Goal: Transaction & Acquisition: Download file/media

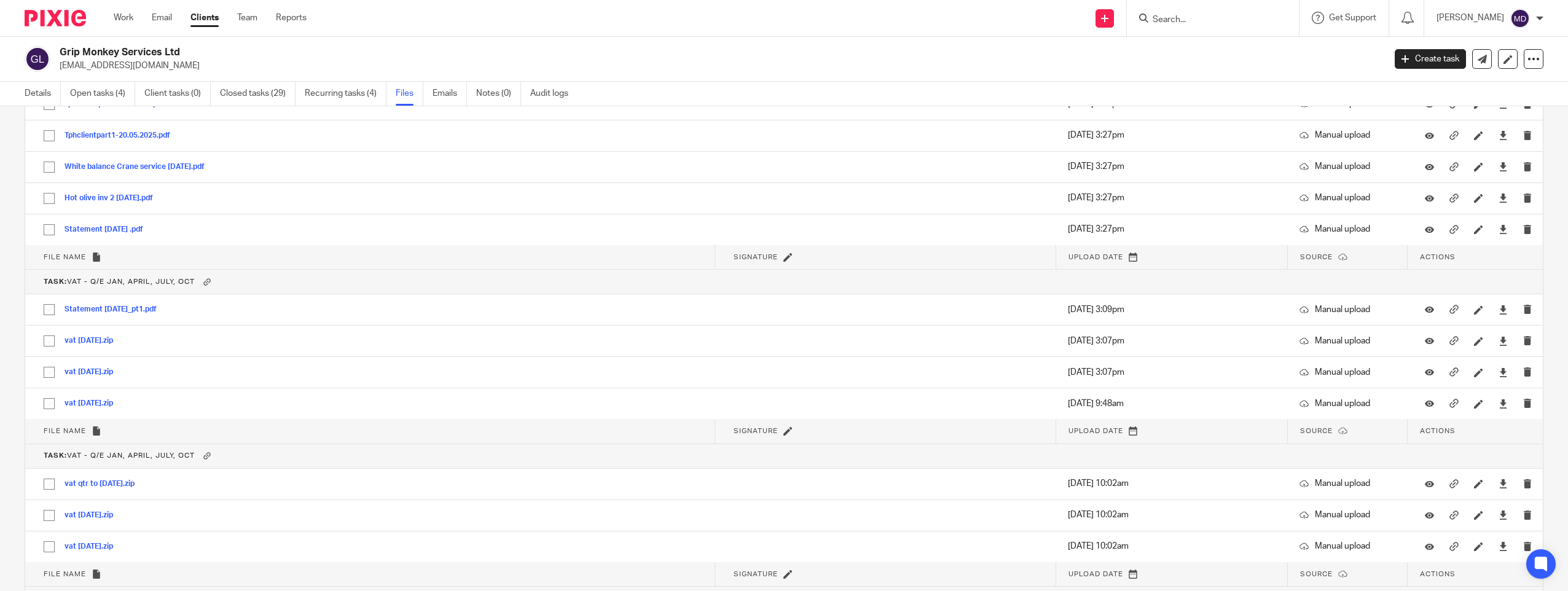
scroll to position [1637, 0]
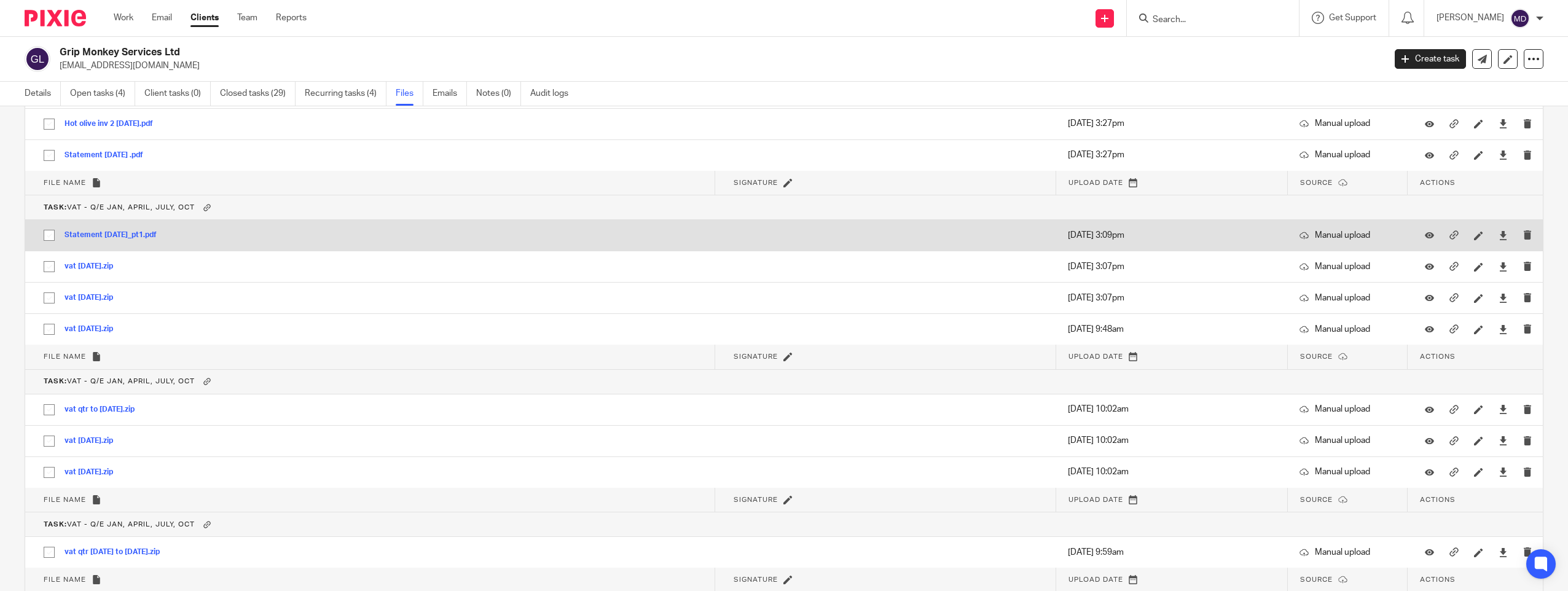
click at [48, 240] on input "checkbox" at bounding box center [49, 236] width 23 height 23
checkbox input "true"
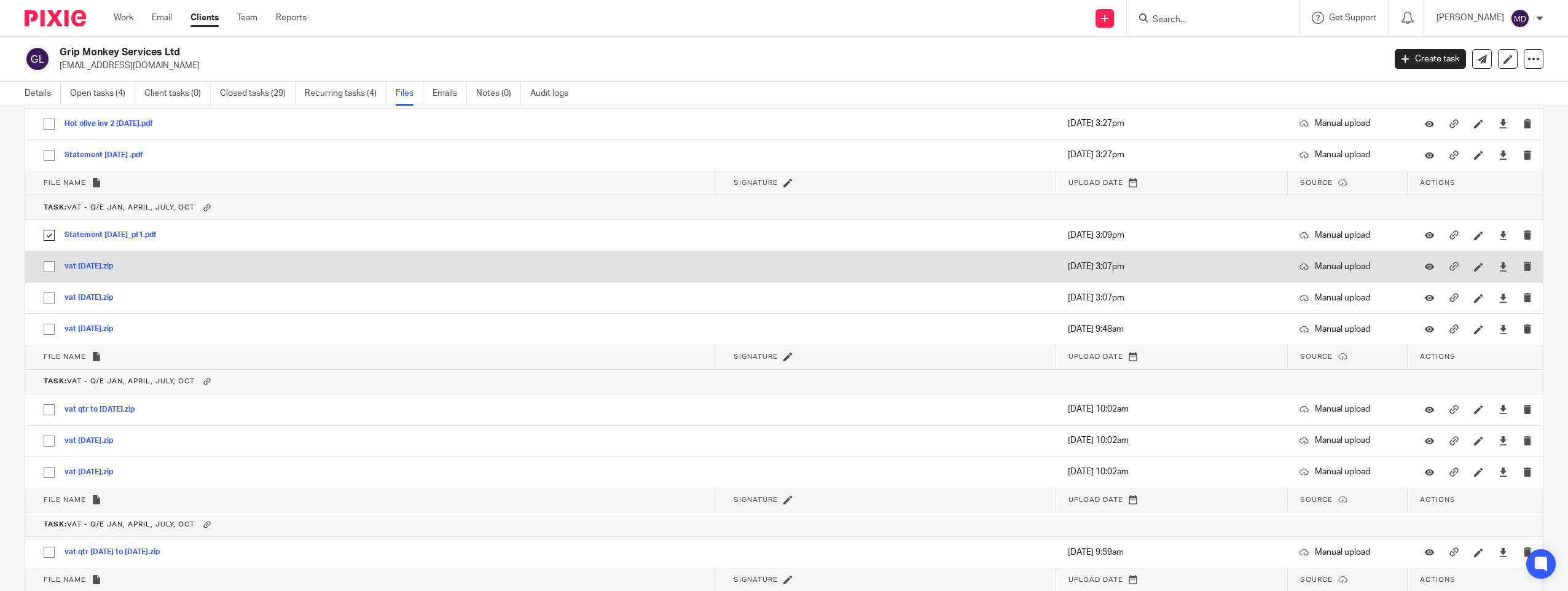
click at [56, 264] on input "checkbox" at bounding box center [49, 267] width 23 height 23
checkbox input "true"
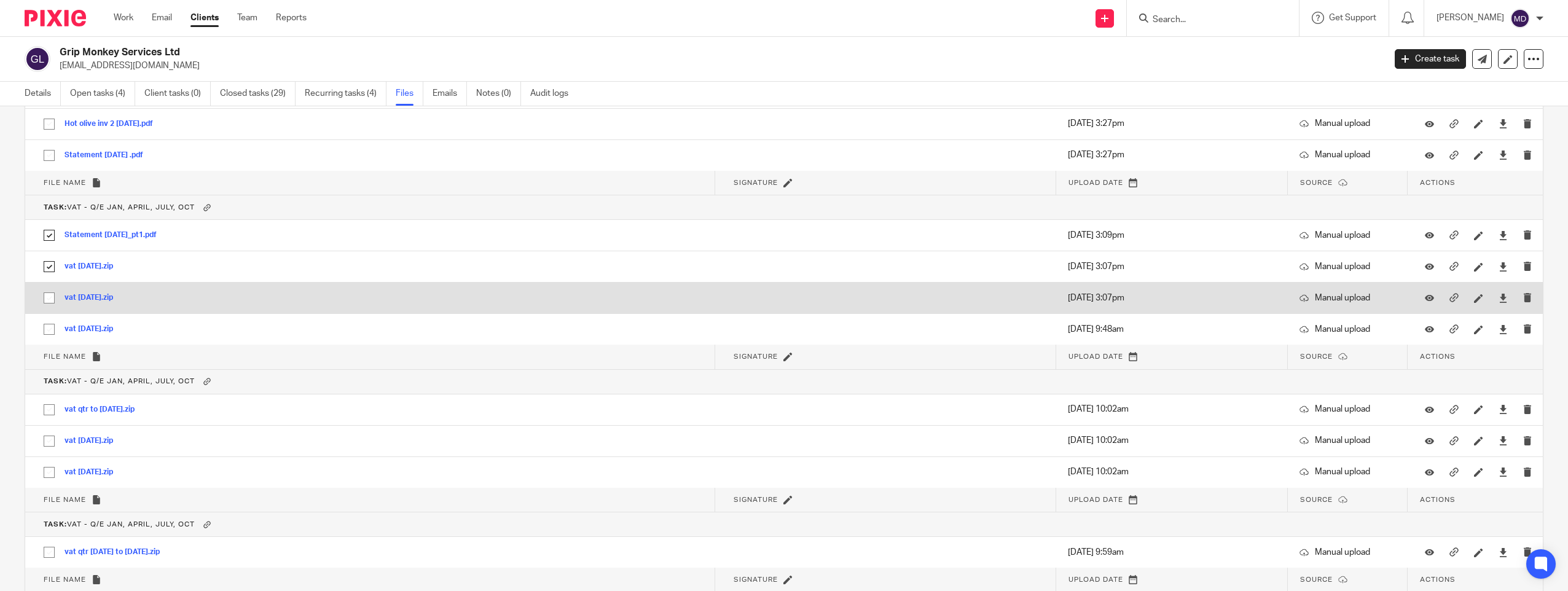
click at [56, 294] on input "checkbox" at bounding box center [49, 298] width 23 height 23
checkbox input "true"
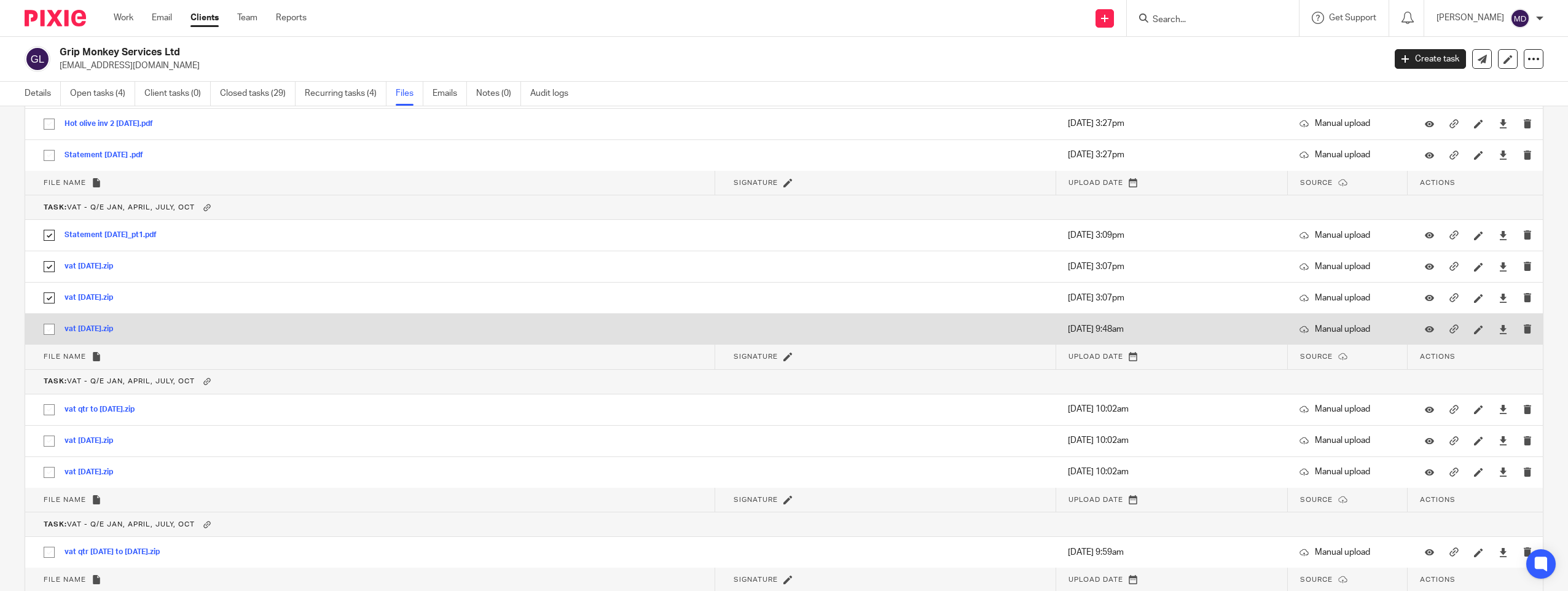
click at [53, 332] on input "checkbox" at bounding box center [49, 329] width 23 height 23
checkbox input "true"
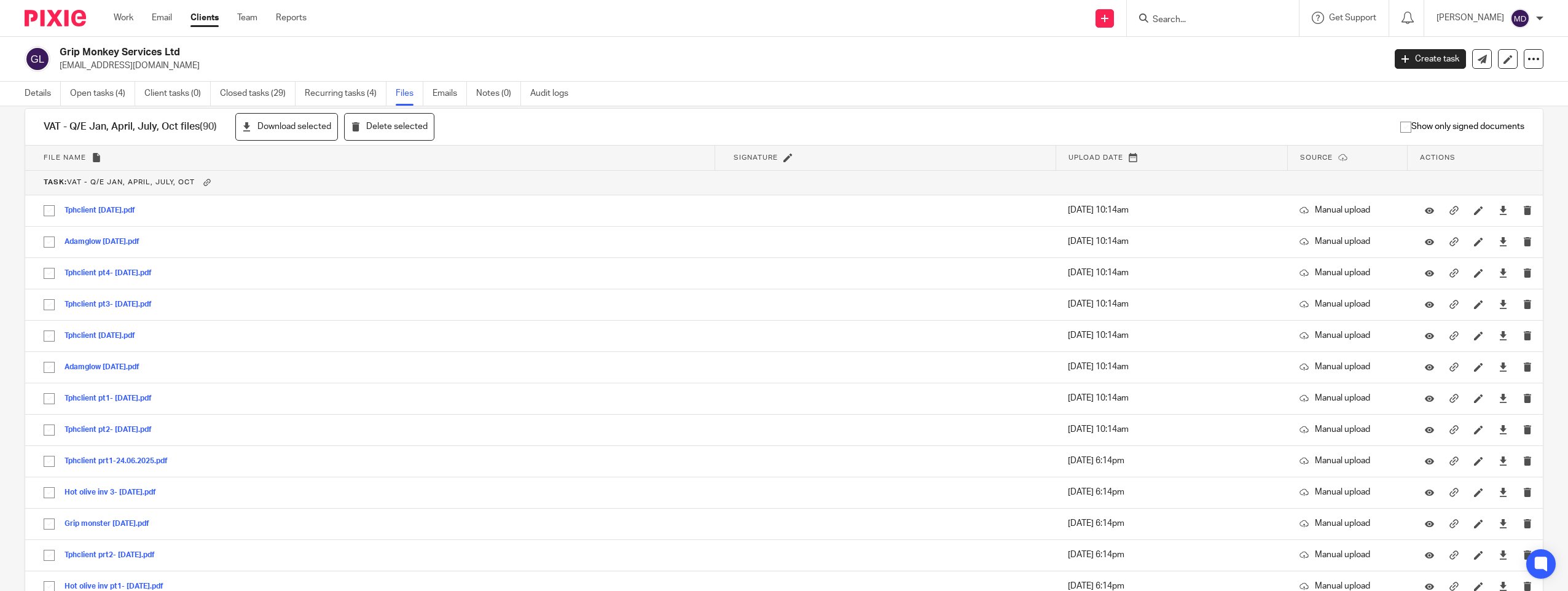
scroll to position [268, 0]
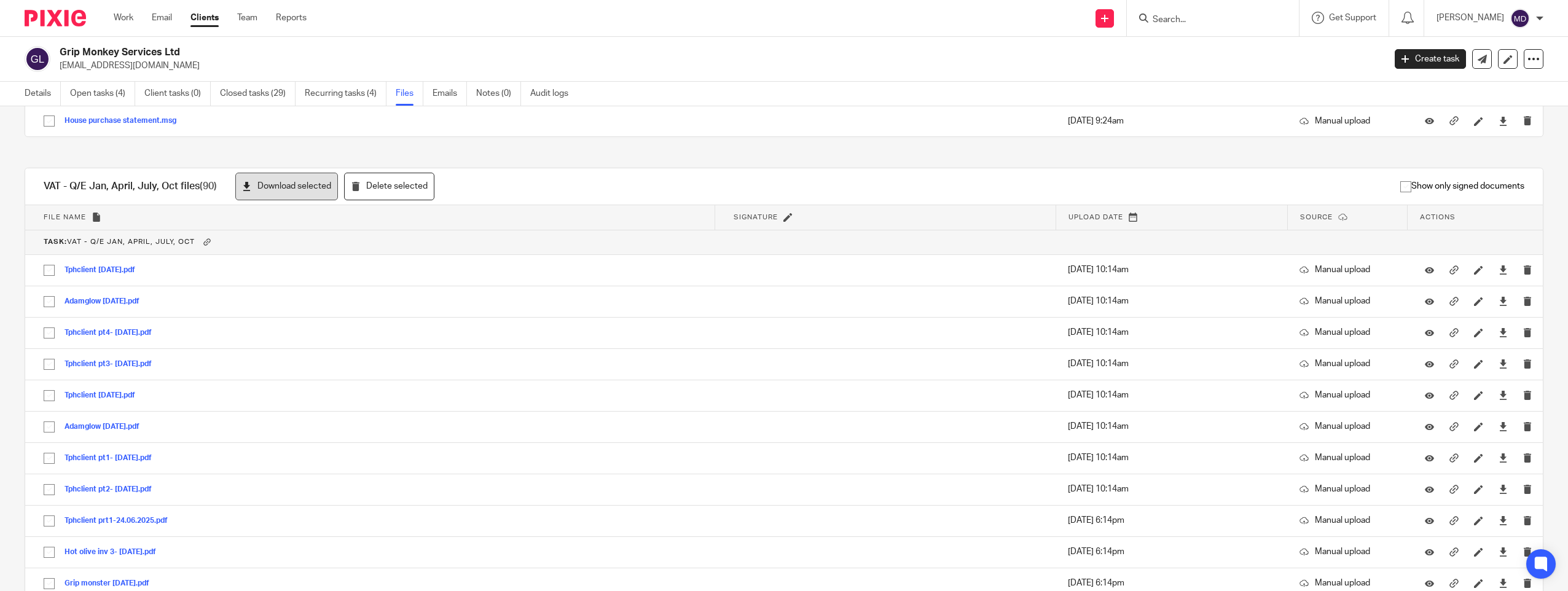
click at [261, 186] on button "Download selected" at bounding box center [287, 186] width 103 height 27
